Goal: Navigation & Orientation: Find specific page/section

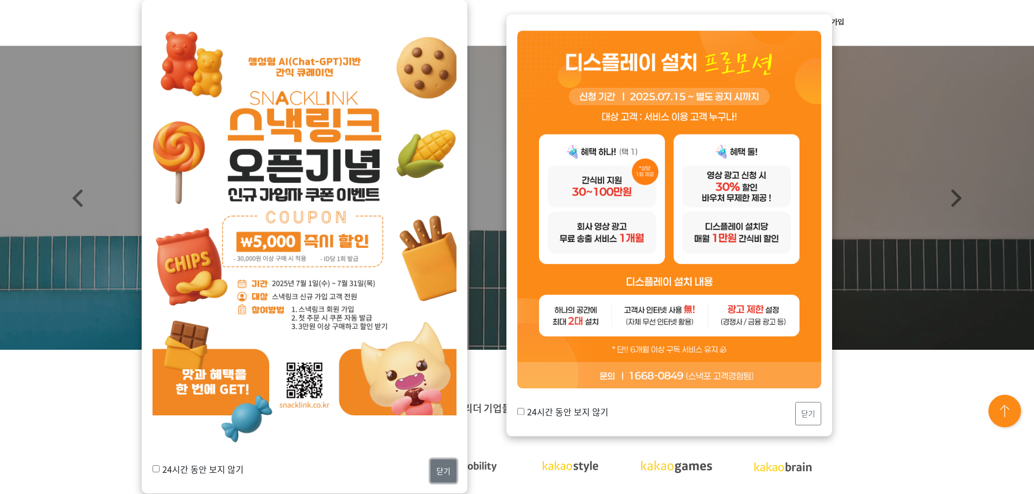
drag, startPoint x: 440, startPoint y: 475, endPoint x: 447, endPoint y: 469, distance: 9.2
click at [440, 474] on button "닫기" at bounding box center [443, 471] width 26 height 23
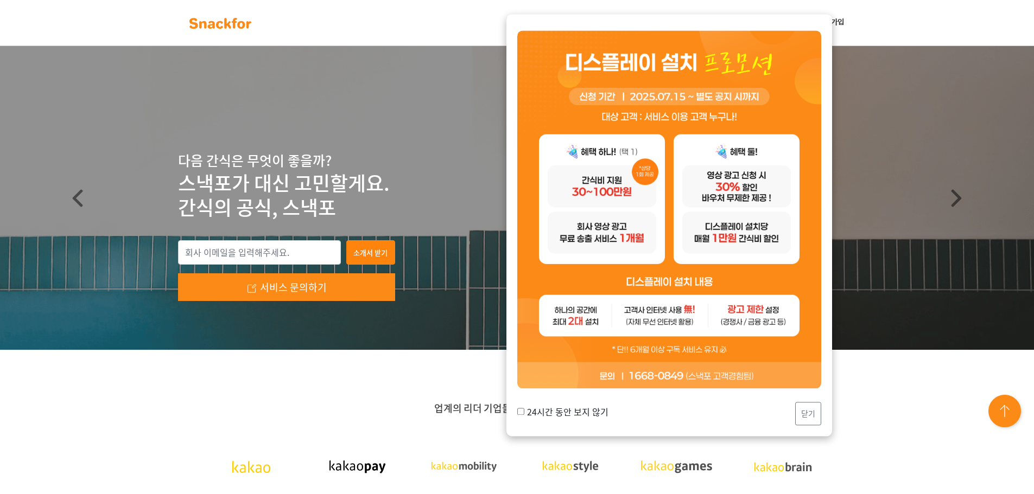
click at [793, 414] on div "24시간 동안 보지 않기 닫기" at bounding box center [669, 414] width 304 height 23
click at [825, 405] on div "24시간 동안 보지 않기 닫기" at bounding box center [669, 226] width 326 height 422
click at [816, 414] on button "닫기" at bounding box center [808, 414] width 26 height 23
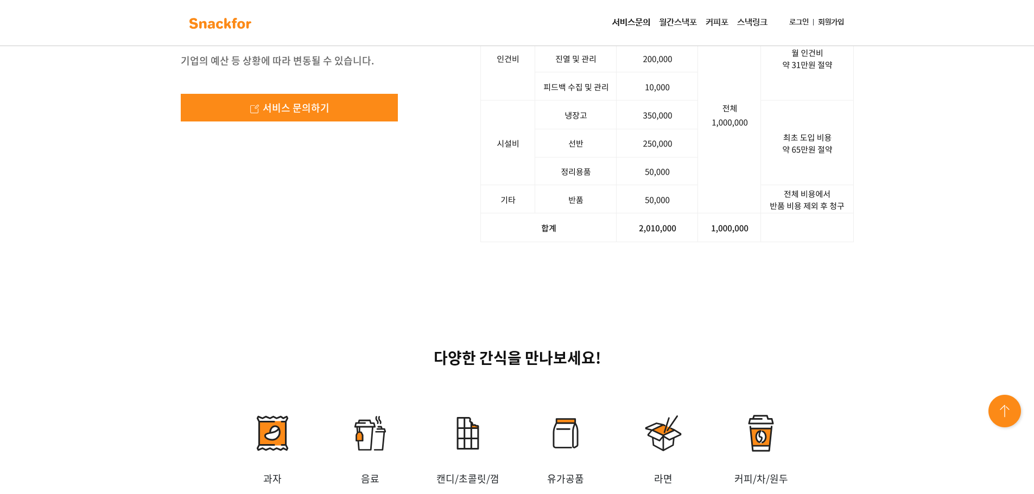
scroll to position [1737, 0]
click at [910, 294] on div "사장님, 스낵포에 100만 원어치 주문했더니, 200만원을 들고 왔습니다! 기업의 예산 등 상황에 따라 변동될 수 있습니다. 서비스 문의하기 …" at bounding box center [517, 100] width 1034 height 388
click at [913, 294] on div "사장님, 스낵포에 100만 원어치 주문했더니, 200만원을 들고 왔습니다! 기업의 예산 등 상황에 따라 변동될 수 있습니다. 서비스 문의하기 …" at bounding box center [517, 100] width 1034 height 388
drag, startPoint x: 183, startPoint y: 166, endPoint x: 341, endPoint y: 166, distance: 157.9
click at [341, 166] on div "사장님, 스낵포에 100만 원어치 주문했더니, 200만원을 들고 왔습니다! 기업의 예산 등 상황에 따라 변동될 수 있습니다. 서비스 문의하기 …" at bounding box center [517, 100] width 1034 height 388
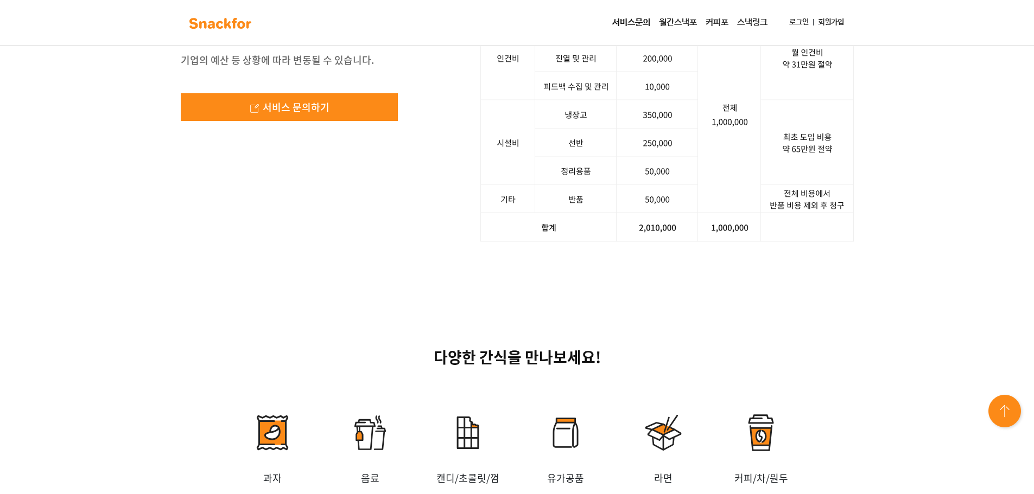
click at [832, 242] on img at bounding box center [666, 100] width 373 height 284
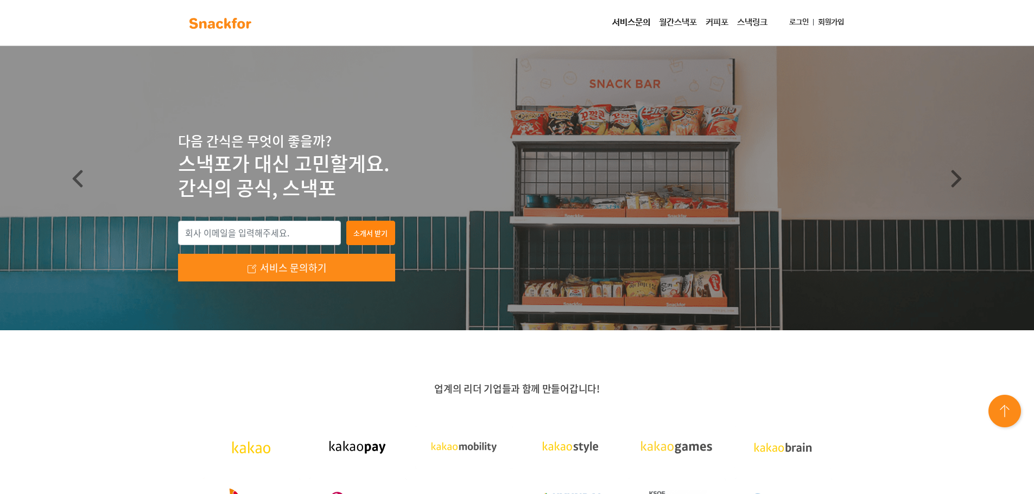
scroll to position [0, 0]
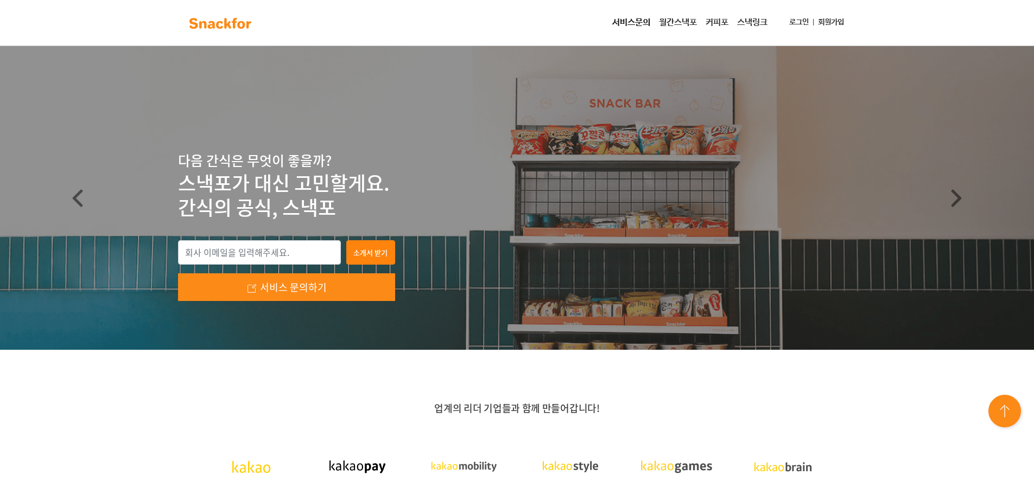
click at [544, 266] on div "소개서 받기 서비스 문의하기" at bounding box center [517, 270] width 678 height 61
click at [660, 21] on link "월간스낵포" at bounding box center [678, 23] width 47 height 22
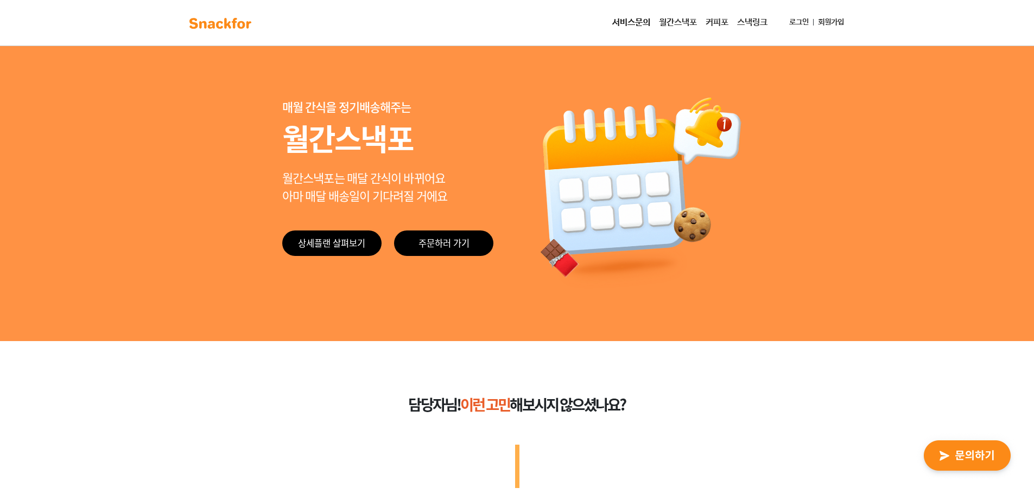
click at [709, 24] on link "커피포" at bounding box center [716, 23] width 31 height 22
